Goal: Task Accomplishment & Management: Use online tool/utility

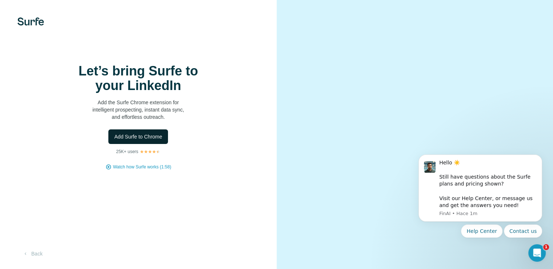
click at [140, 140] on span "Add Surfe to Chrome" at bounding box center [138, 136] width 48 height 7
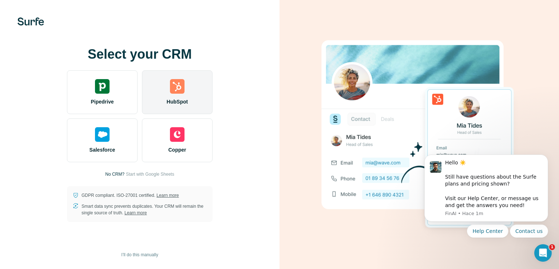
click at [191, 99] on div "HubSpot" at bounding box center [177, 92] width 71 height 44
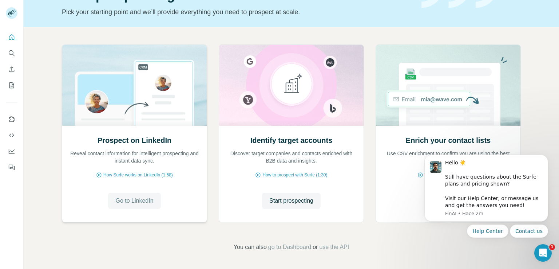
click at [130, 202] on span "Go to LinkedIn" at bounding box center [134, 200] width 38 height 9
click at [166, 174] on span "How Surfe works on LinkedIn (1:58)" at bounding box center [138, 174] width 70 height 7
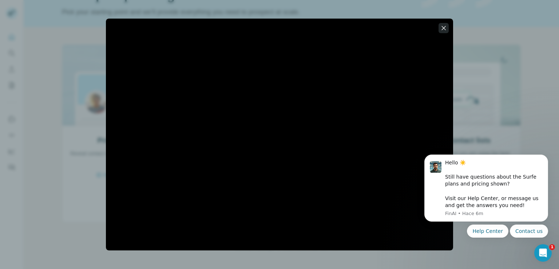
click at [442, 27] on icon "button" at bounding box center [443, 27] width 7 height 7
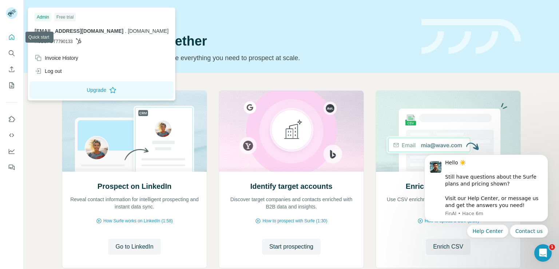
click at [13, 35] on icon "Quick start" at bounding box center [11, 36] width 7 height 7
click at [11, 38] on icon "Quick start" at bounding box center [11, 36] width 7 height 7
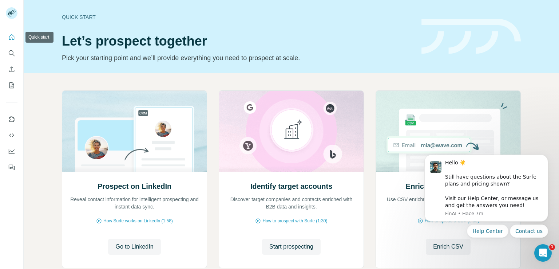
click at [15, 31] on button "Quick start" at bounding box center [12, 37] width 12 height 13
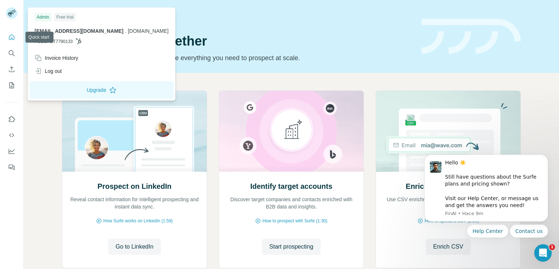
click at [9, 40] on icon "Quick start" at bounding box center [11, 36] width 7 height 7
